Goal: Task Accomplishment & Management: Manage account settings

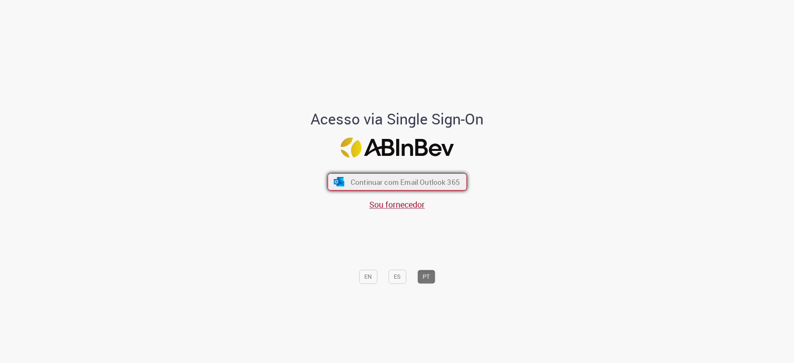
click at [426, 176] on button "Continuar com Email Outlook 365" at bounding box center [396, 181] width 139 height 17
drag, startPoint x: 523, startPoint y: 252, endPoint x: 465, endPoint y: 224, distance: 64.0
click at [523, 252] on div "Acesso via Single Sign-On Continuar com Email Outlook 365 Sou fornecedor EN ES …" at bounding box center [397, 184] width 484 height 359
click at [430, 183] on span "Continuar com Email Outlook 365" at bounding box center [404, 182] width 109 height 10
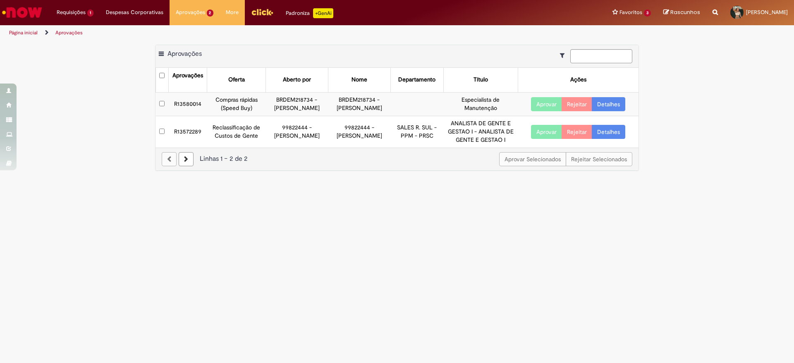
click at [608, 102] on link "Detalhes" at bounding box center [608, 104] width 33 height 14
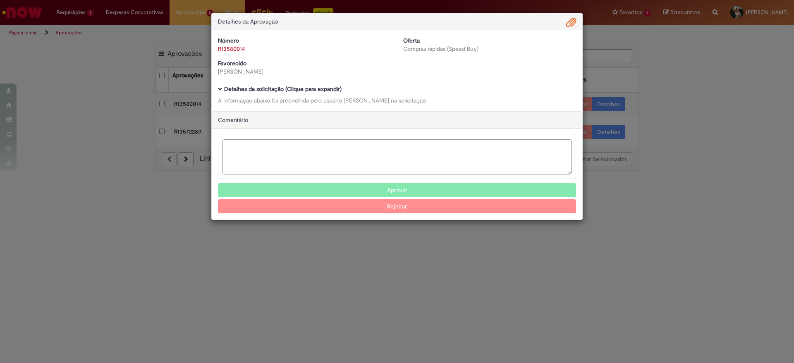
click at [312, 90] on b "Detalhes da solicitação (Clique para expandir)" at bounding box center [282, 88] width 117 height 7
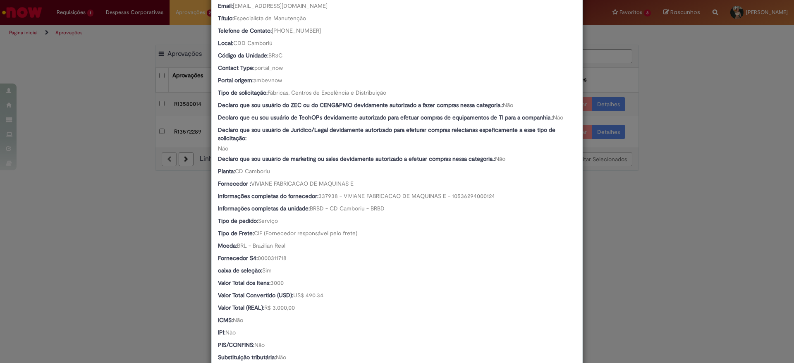
scroll to position [310, 0]
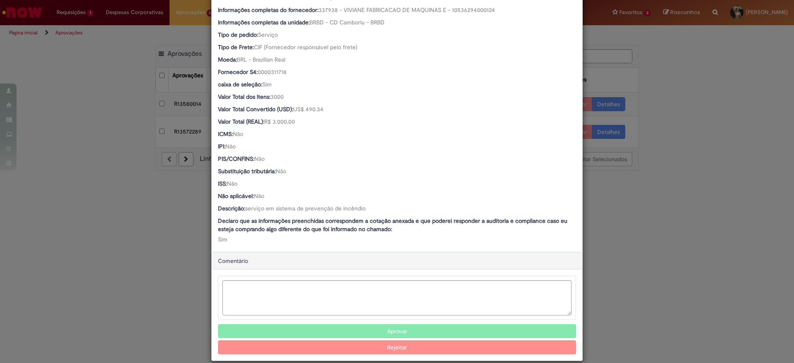
click at [495, 331] on button "Aprovar" at bounding box center [397, 331] width 358 height 14
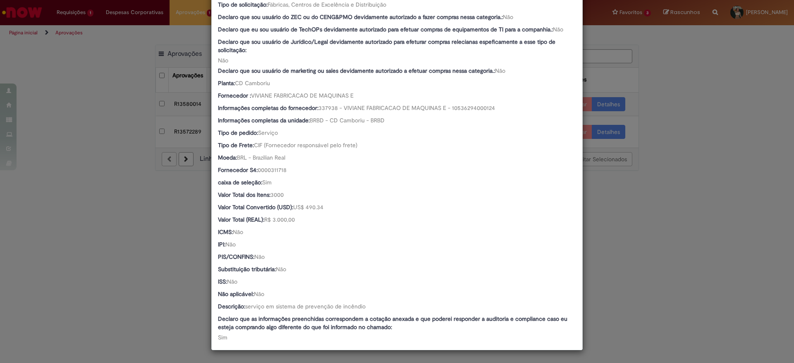
click at [163, 209] on div "Detalhes da Aprovação Número R13580014 Oferta Compras rápidas (Speed Buy) Favor…" at bounding box center [397, 181] width 794 height 363
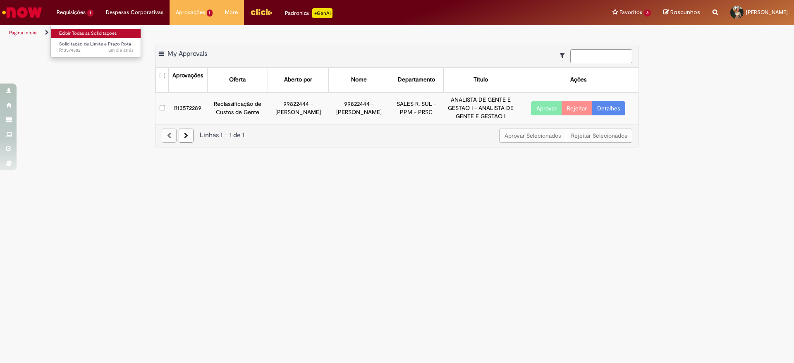
click at [79, 37] on link "Exibir Todas as Solicitações" at bounding box center [96, 33] width 91 height 9
